Goal: Contribute content

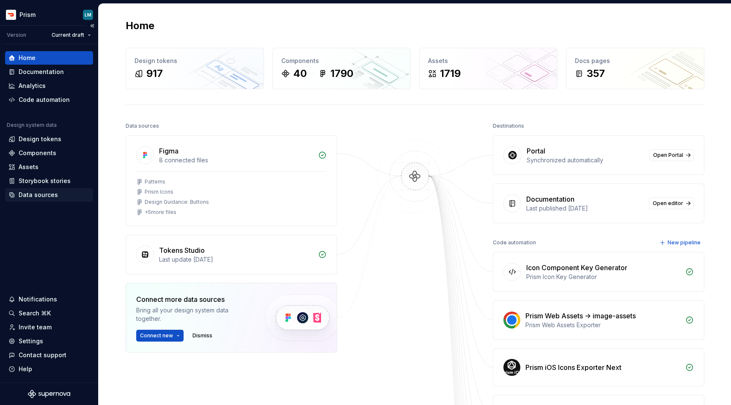
click at [34, 193] on div "Data sources" at bounding box center [38, 195] width 39 height 8
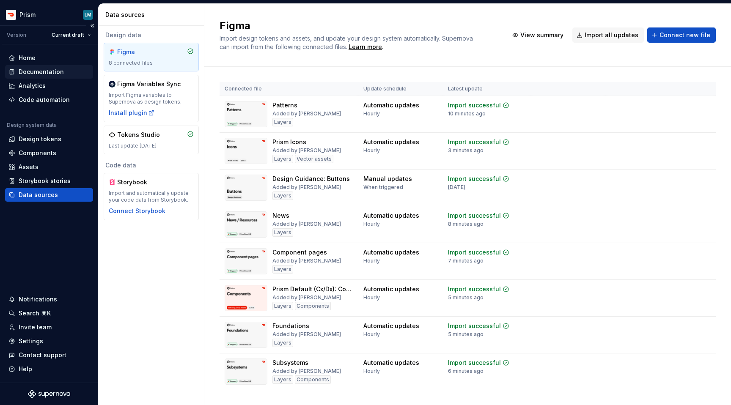
click at [45, 72] on div "Documentation" at bounding box center [41, 72] width 45 height 8
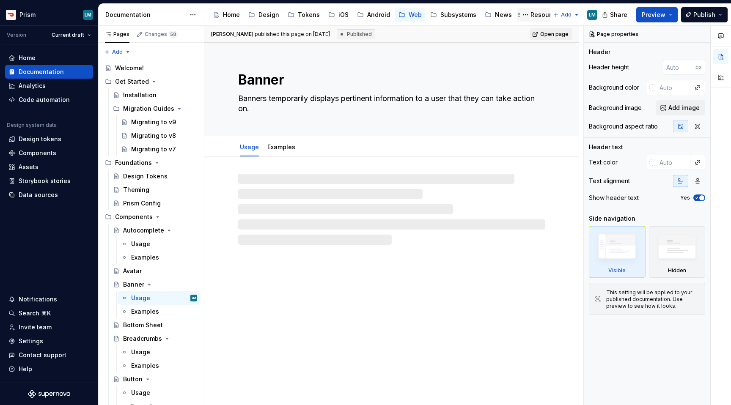
click at [531, 11] on div "Resources" at bounding box center [546, 15] width 31 height 8
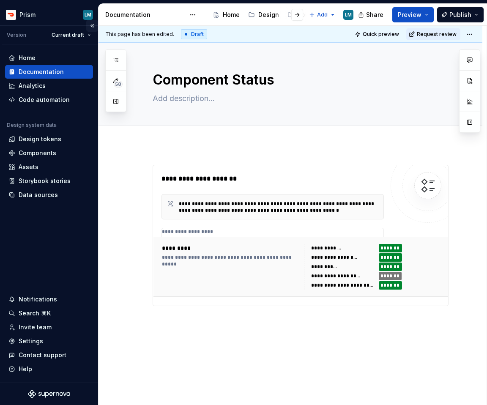
click at [92, 24] on button "Collapse sidebar" at bounding box center [92, 26] width 12 height 12
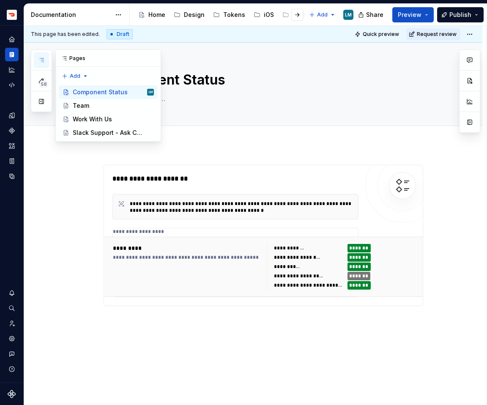
click at [43, 57] on icon "button" at bounding box center [41, 60] width 7 height 7
click at [94, 108] on div "Team" at bounding box center [113, 106] width 81 height 12
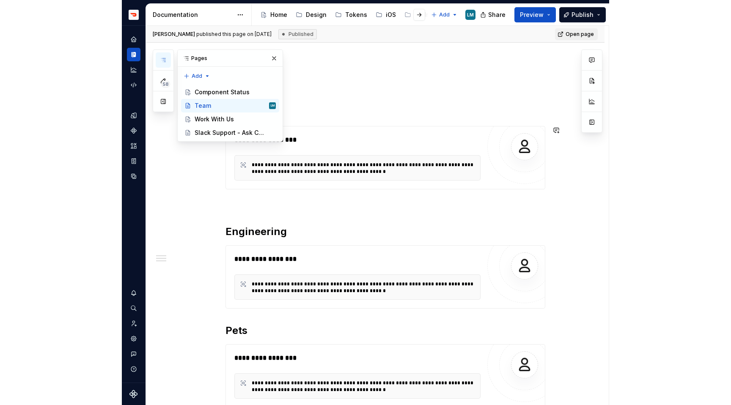
scroll to position [91, 0]
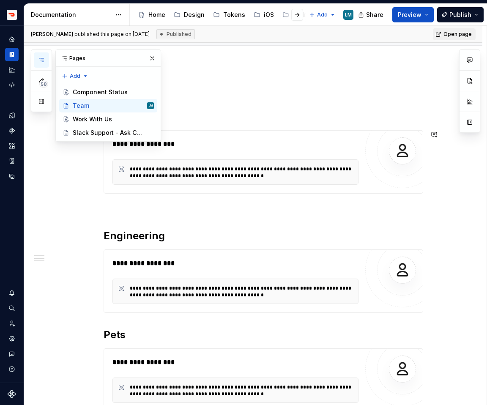
click at [356, 153] on div "**********" at bounding box center [236, 162] width 246 height 46
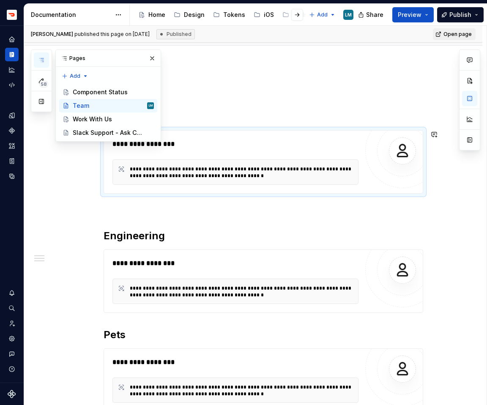
click at [356, 153] on div "**********" at bounding box center [236, 162] width 246 height 46
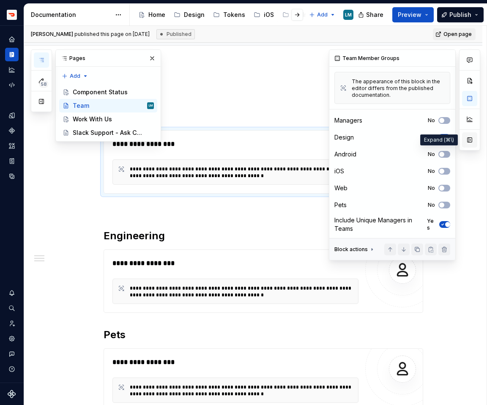
click at [471, 142] on button "button" at bounding box center [469, 139] width 15 height 15
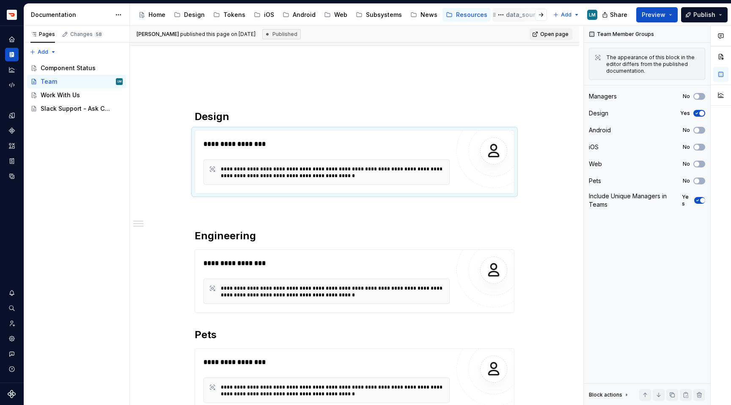
click at [509, 10] on div "data_sources" at bounding box center [525, 15] width 59 height 10
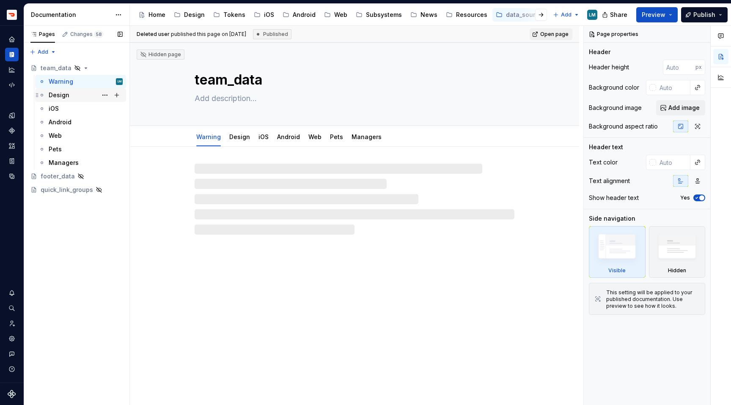
click at [64, 93] on div "Design" at bounding box center [59, 95] width 21 height 8
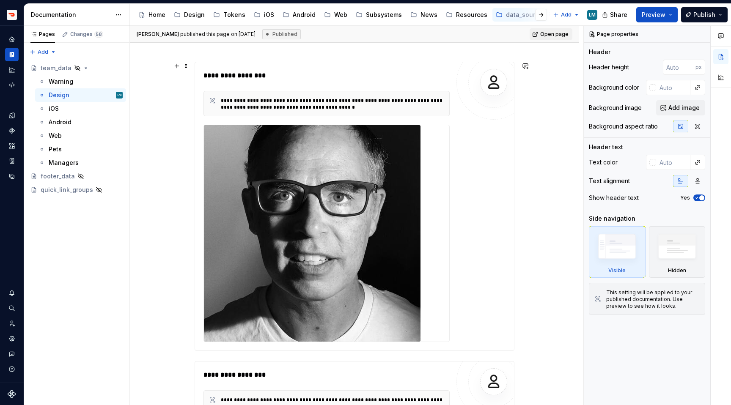
scroll to position [767, 0]
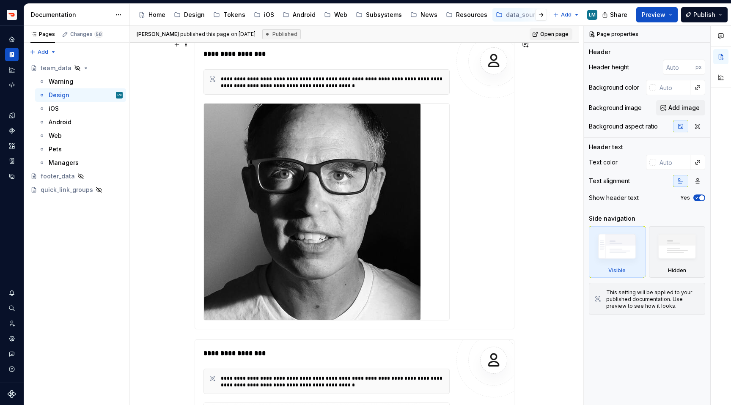
click at [484, 116] on div "**********" at bounding box center [355, 184] width 320 height 289
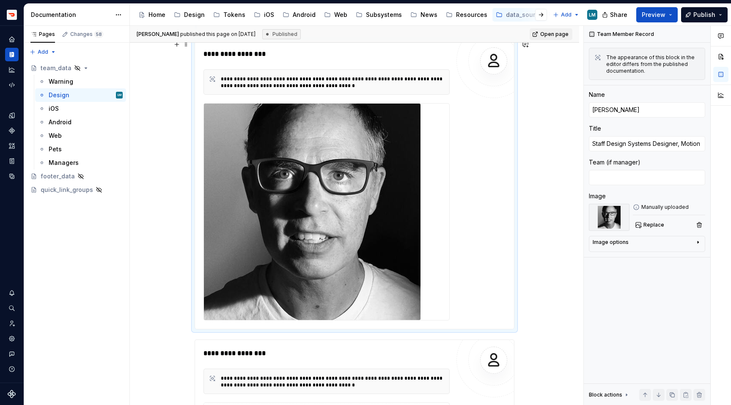
type textarea "*"
type textarea "[PERSON_NAME]"
type textarea "Staff Design Systems Designer, Cx"
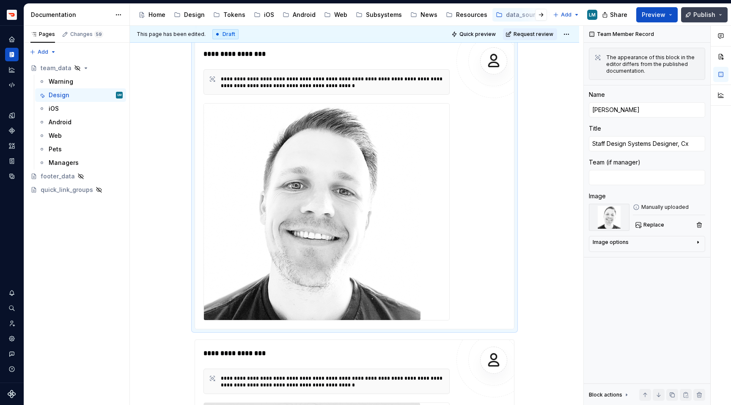
click at [694, 17] on button "Publish" at bounding box center [704, 14] width 47 height 15
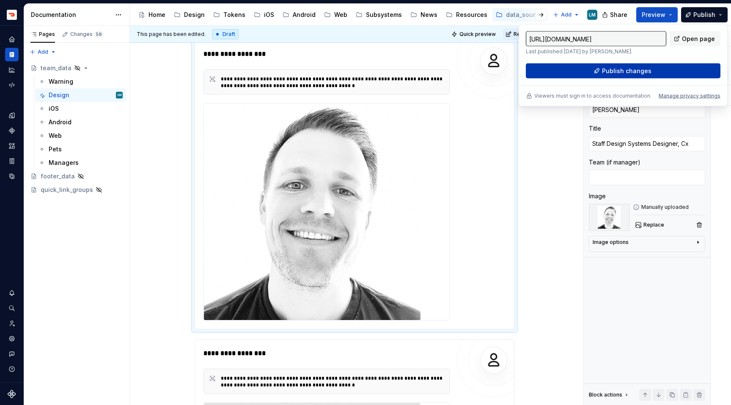
click at [627, 74] on span "Publish changes" at bounding box center [627, 71] width 50 height 8
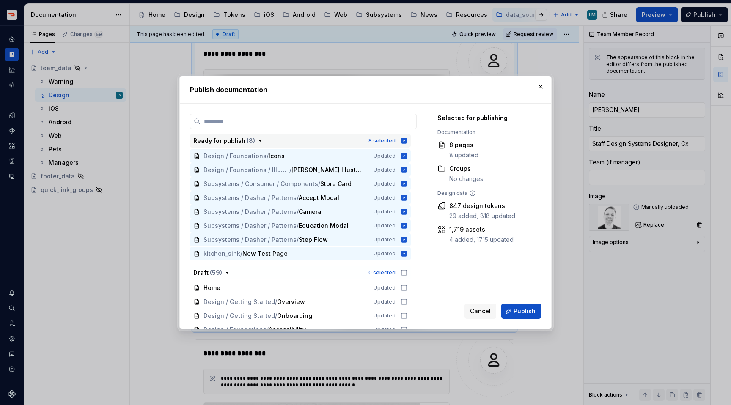
click at [407, 142] on icon "button" at bounding box center [405, 141] width 6 height 6
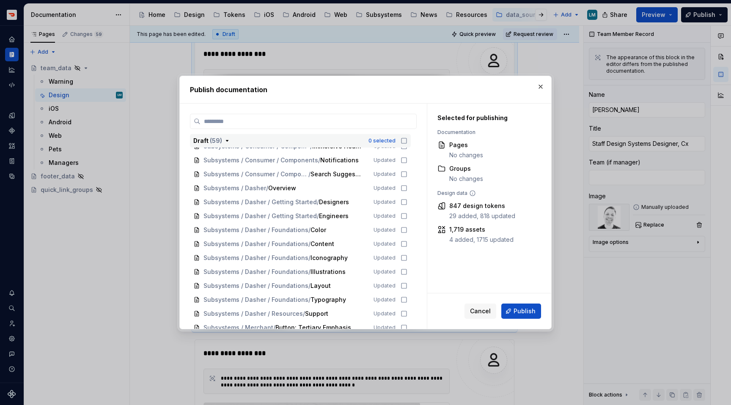
scroll to position [776, 0]
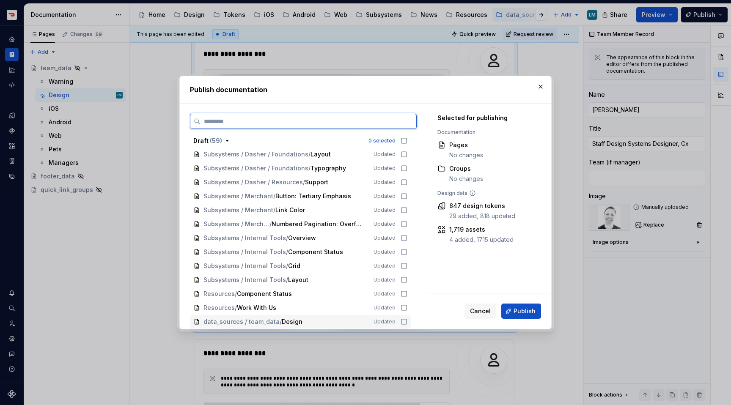
click at [407, 322] on icon at bounding box center [404, 322] width 7 height 7
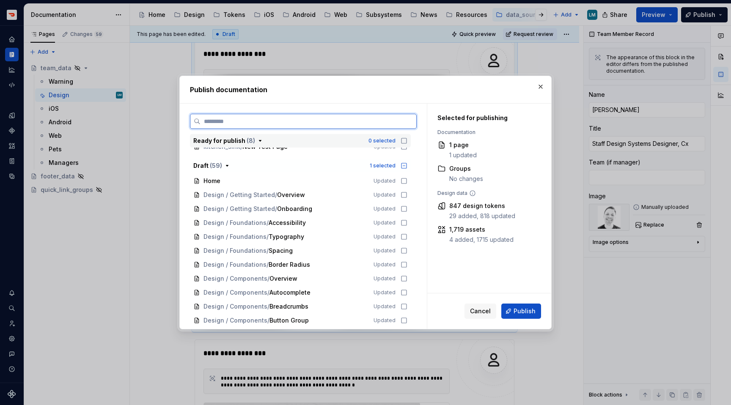
scroll to position [0, 0]
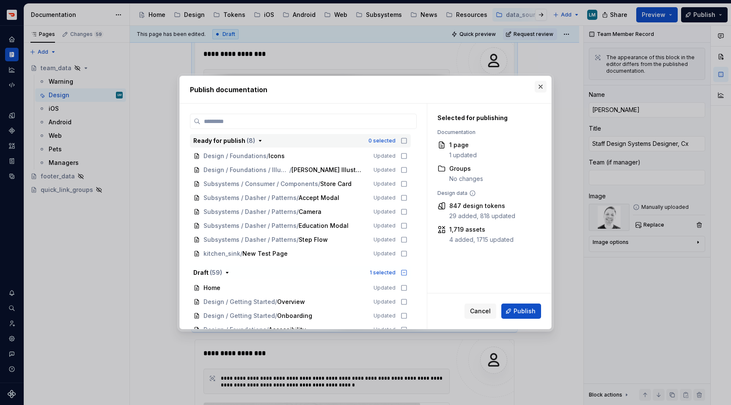
click at [542, 85] on button "button" at bounding box center [541, 87] width 12 height 12
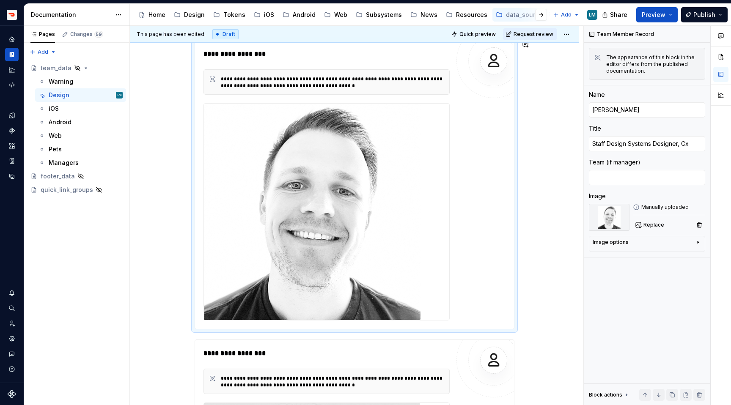
click at [220, 31] on div "Draft" at bounding box center [225, 34] width 26 height 10
click at [218, 33] on div "Draft" at bounding box center [225, 34] width 26 height 10
click at [571, 36] on html "Prism LM Design system data Documentation Accessibility guide for tree Page tre…" at bounding box center [365, 202] width 731 height 405
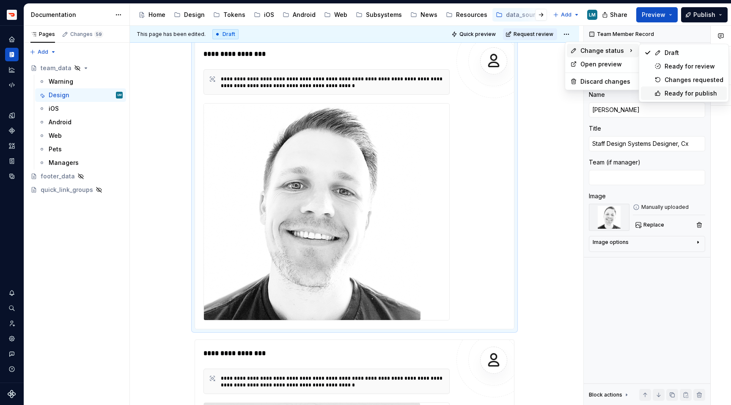
click at [676, 93] on div "Ready for publish" at bounding box center [694, 93] width 59 height 8
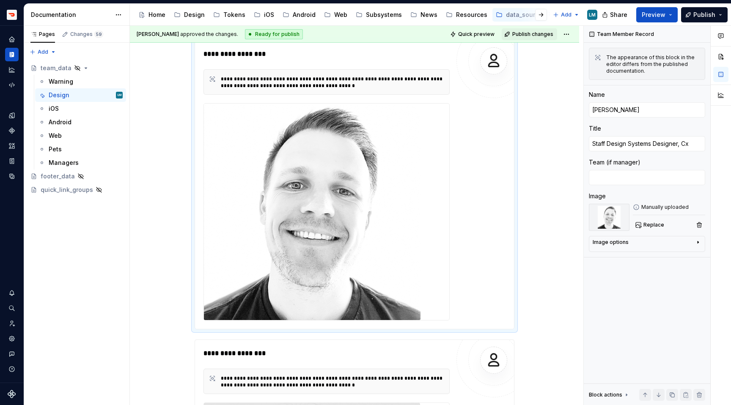
scroll to position [585, 0]
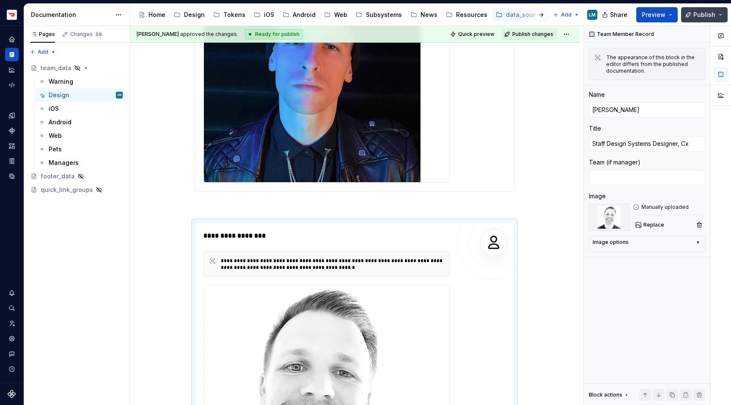
click at [700, 17] on span "Publish" at bounding box center [704, 15] width 22 height 8
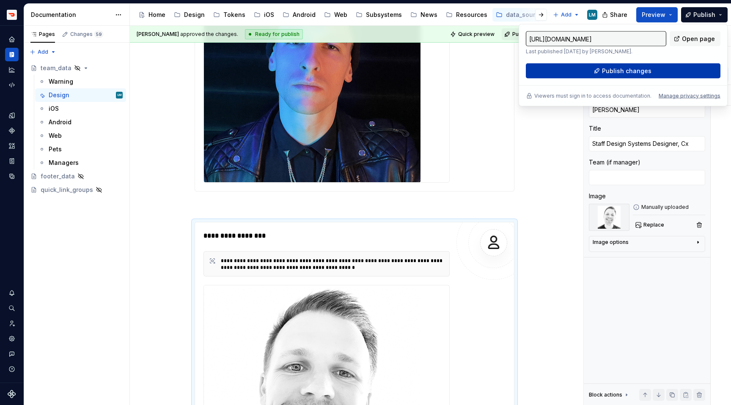
click at [652, 66] on button "Publish changes" at bounding box center [623, 70] width 195 height 15
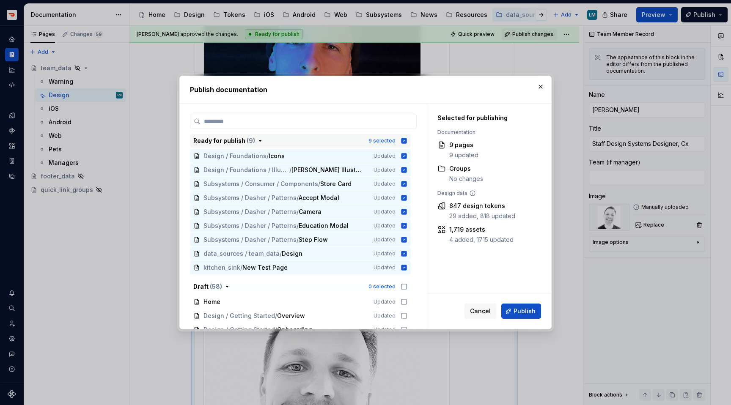
click at [406, 146] on button "Ready for publish ( 9 ) 9 selected" at bounding box center [300, 141] width 221 height 14
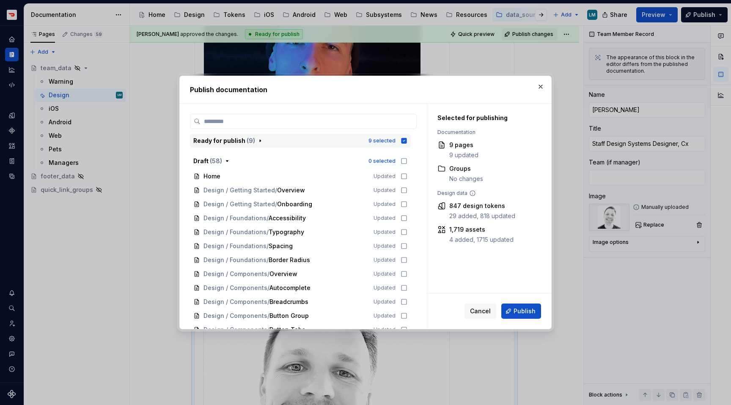
click at [407, 141] on icon "button" at bounding box center [405, 141] width 6 height 6
click at [265, 140] on div "Ready for publish ( 9 )" at bounding box center [278, 141] width 170 height 8
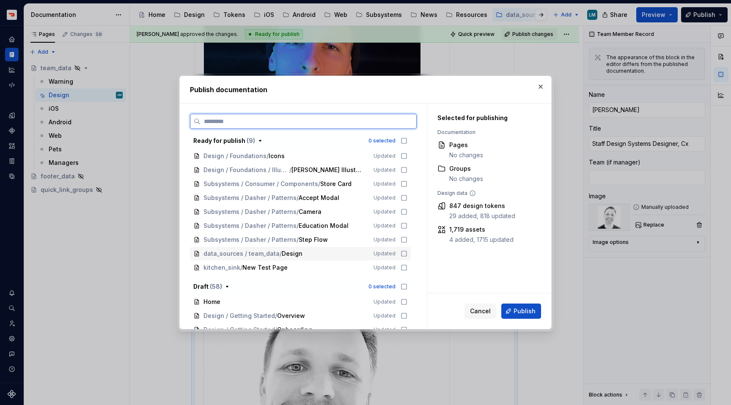
click at [407, 254] on icon at bounding box center [404, 253] width 7 height 7
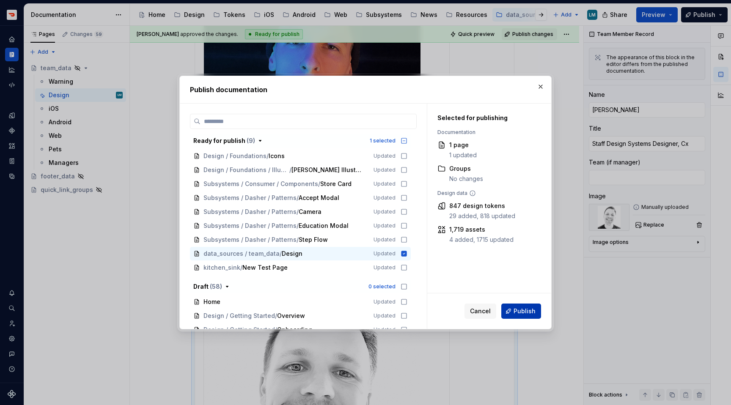
click at [518, 313] on span "Publish" at bounding box center [525, 311] width 22 height 8
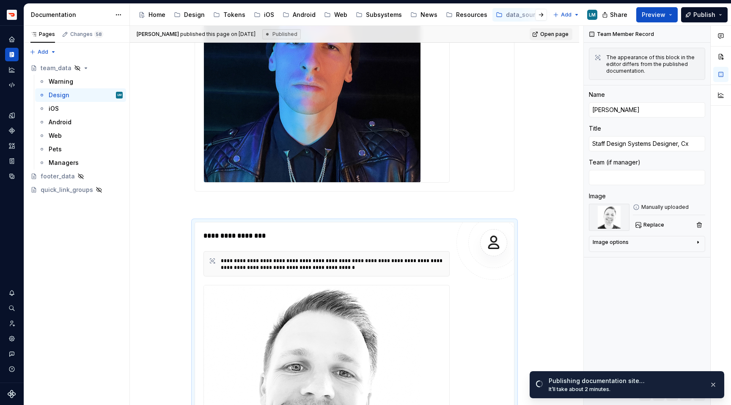
type textarea "*"
